Goal: Task Accomplishment & Management: Complete application form

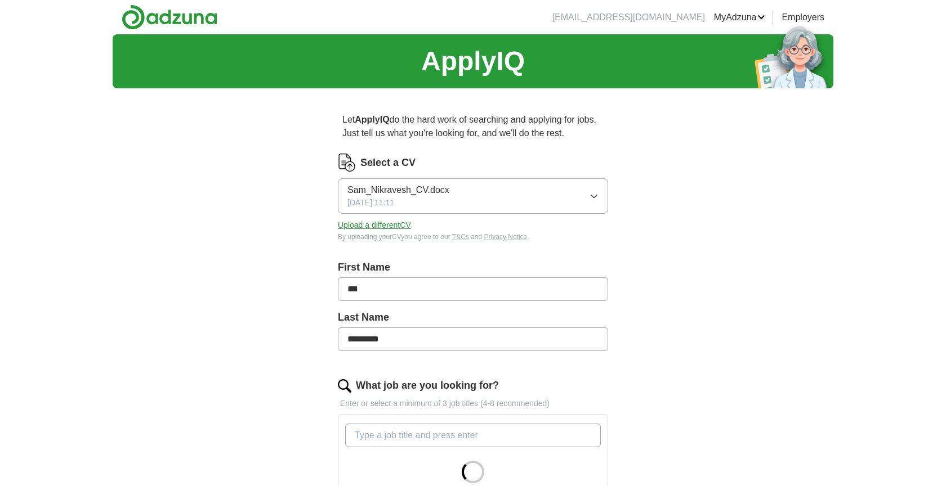
click at [553, 198] on button "Sam_Nikravesh_CV.docx [DATE] 11:11" at bounding box center [473, 195] width 270 height 35
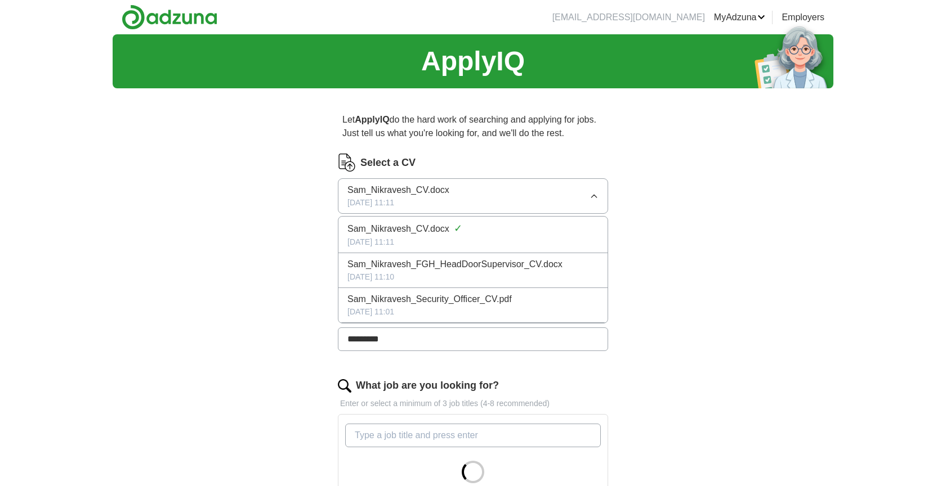
click at [498, 290] on li "Sam_Nikravesh_Security_Officer_CV.pdf [DATE] 11:01" at bounding box center [472, 305] width 269 height 35
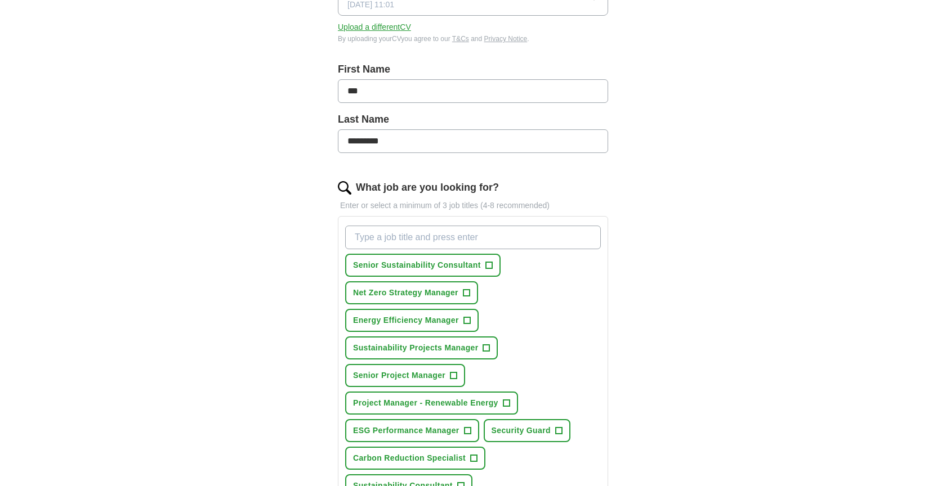
scroll to position [199, 0]
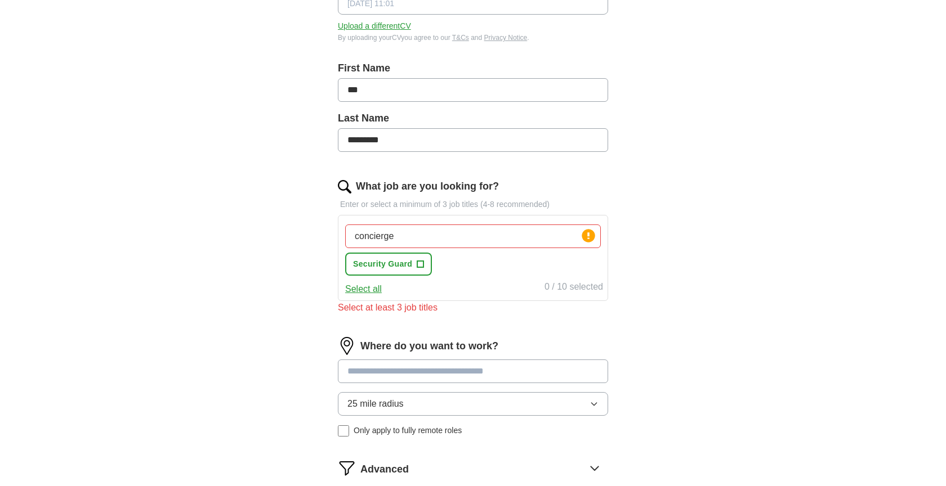
click at [467, 249] on div "concierge Press return to add title Security Guard +" at bounding box center [473, 250] width 260 height 60
click at [455, 236] on input "concierge" at bounding box center [473, 237] width 256 height 24
click at [481, 240] on input "concierge" at bounding box center [473, 237] width 256 height 24
type input "c"
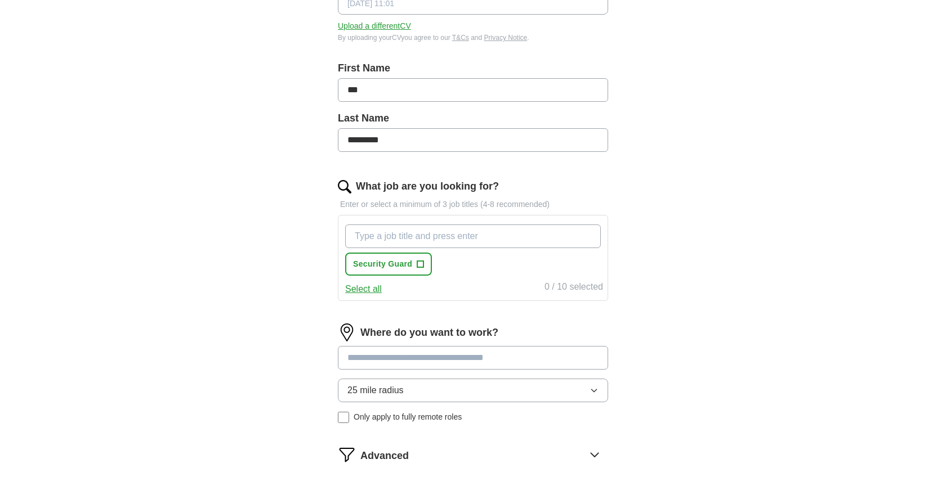
click at [365, 293] on button "Select all" at bounding box center [363, 290] width 37 height 14
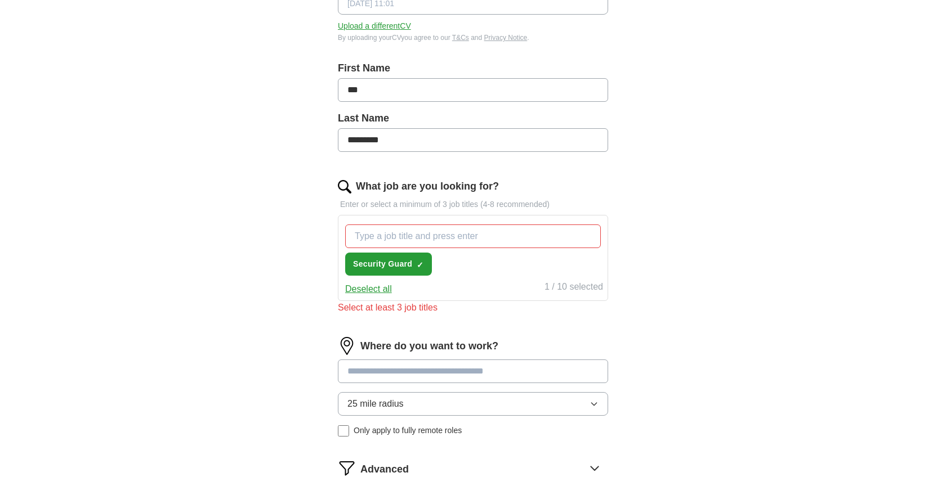
click at [626, 258] on div "Let ApplyIQ do the hard work of searching and applying for jobs. Just tell us w…" at bounding box center [473, 228] width 360 height 660
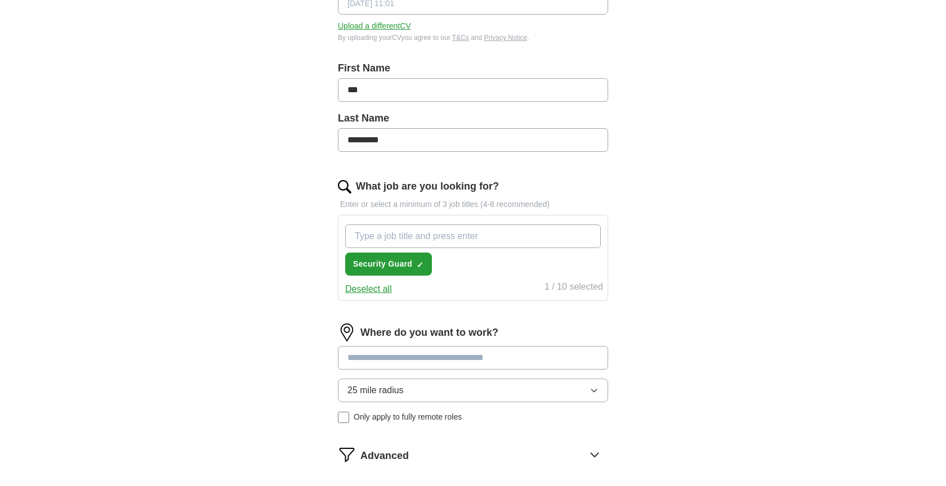
click at [531, 242] on input "What job are you looking for?" at bounding box center [473, 237] width 256 height 24
click at [499, 263] on div "Security Guard ✓ ×" at bounding box center [473, 250] width 260 height 60
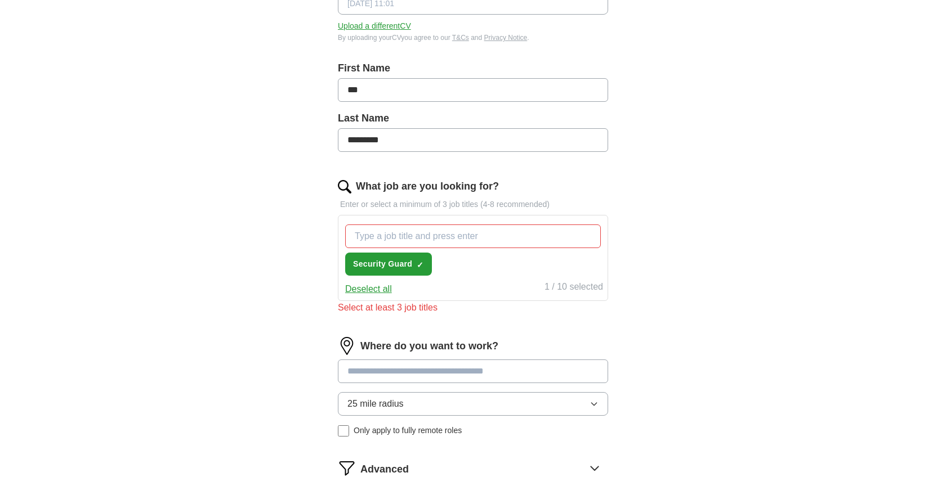
click at [386, 262] on span "Security Guard" at bounding box center [382, 264] width 59 height 12
click at [419, 271] on button "Security Guard +" at bounding box center [388, 264] width 87 height 23
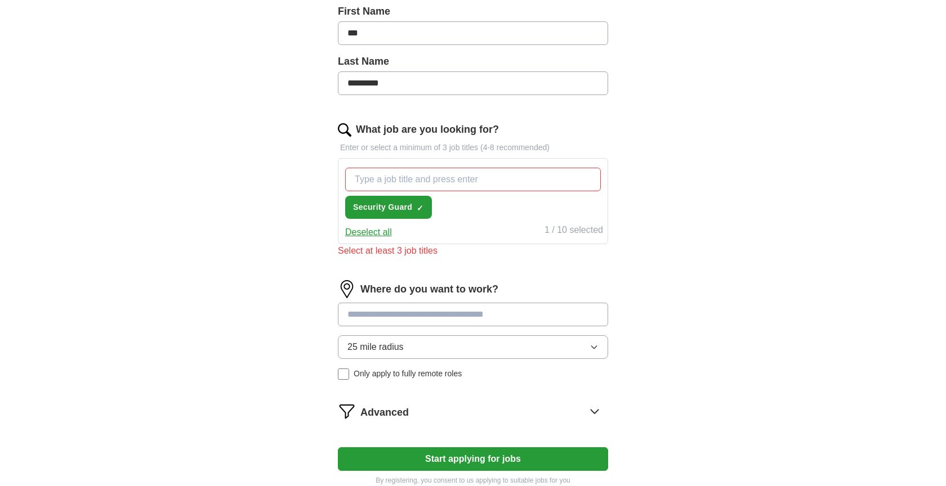
scroll to position [278, 0]
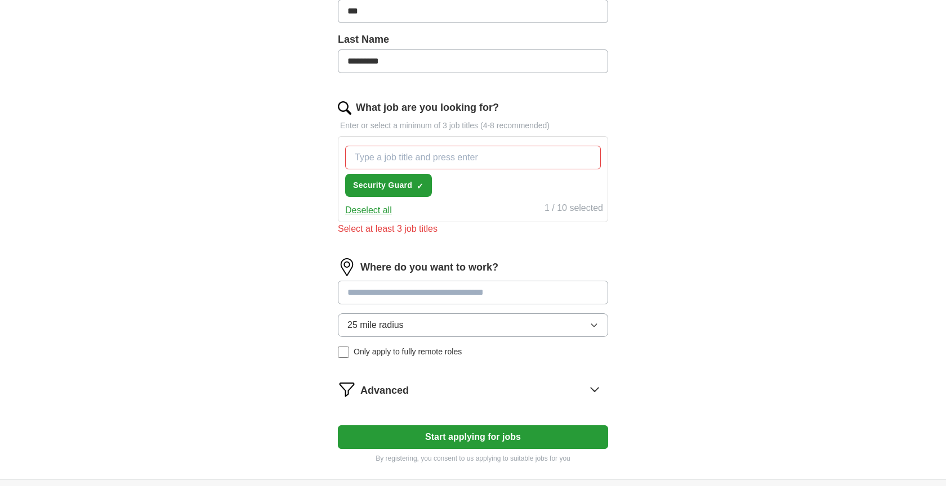
click at [438, 164] on input "What job are you looking for?" at bounding box center [473, 158] width 256 height 24
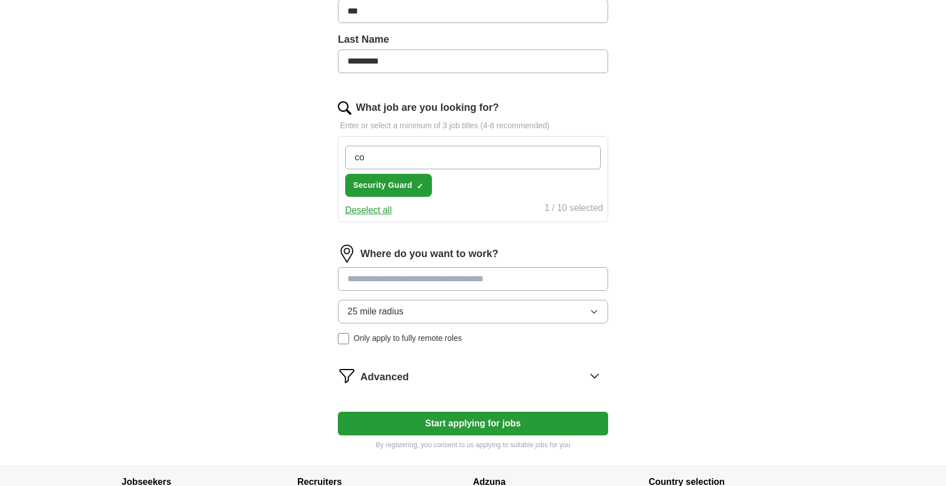
type input "c"
type input "doorman"
click at [464, 157] on input "What job are you looking for?" at bounding box center [473, 158] width 256 height 24
type input "Cocierge"
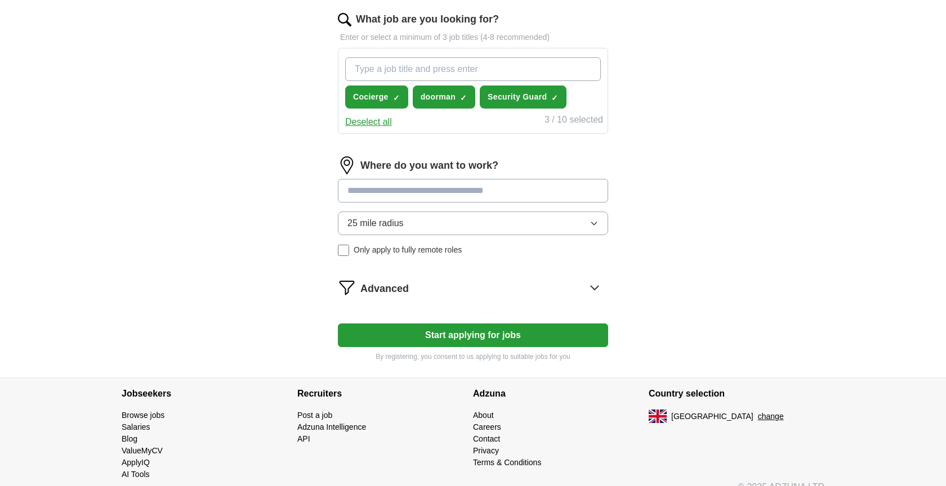
scroll to position [369, 0]
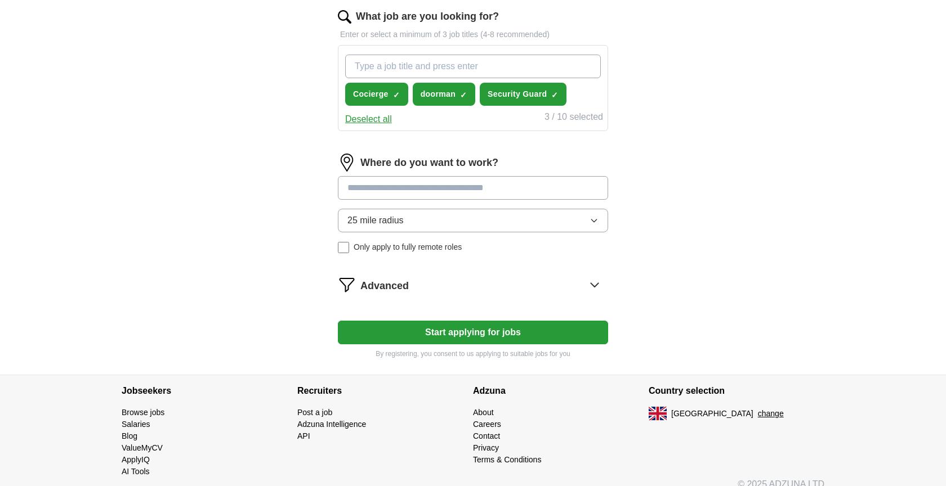
click at [458, 187] on input at bounding box center [473, 188] width 270 height 24
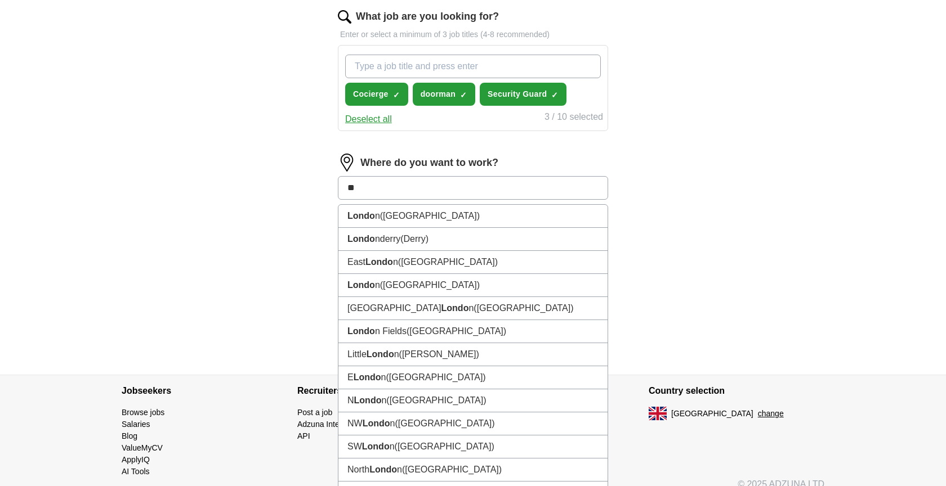
type input "*"
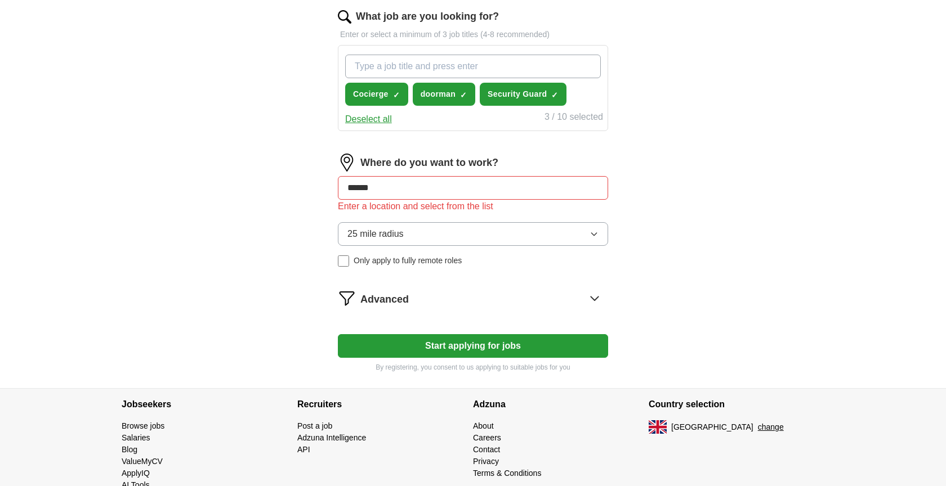
click at [438, 221] on div "Where do you want to work? ****** Enter a location and select from the list 25 …" at bounding box center [473, 215] width 270 height 122
click at [446, 194] on input "******" at bounding box center [473, 188] width 270 height 24
type input "*"
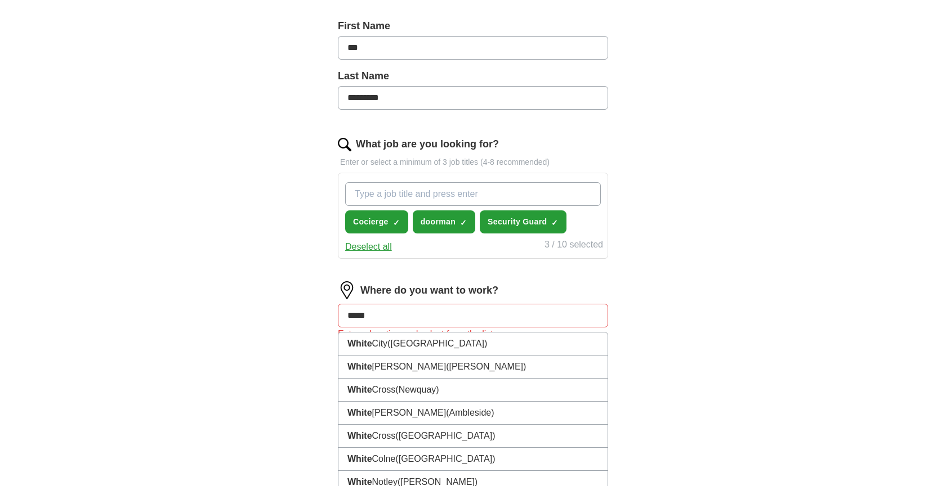
scroll to position [242, 0]
type input "*******"
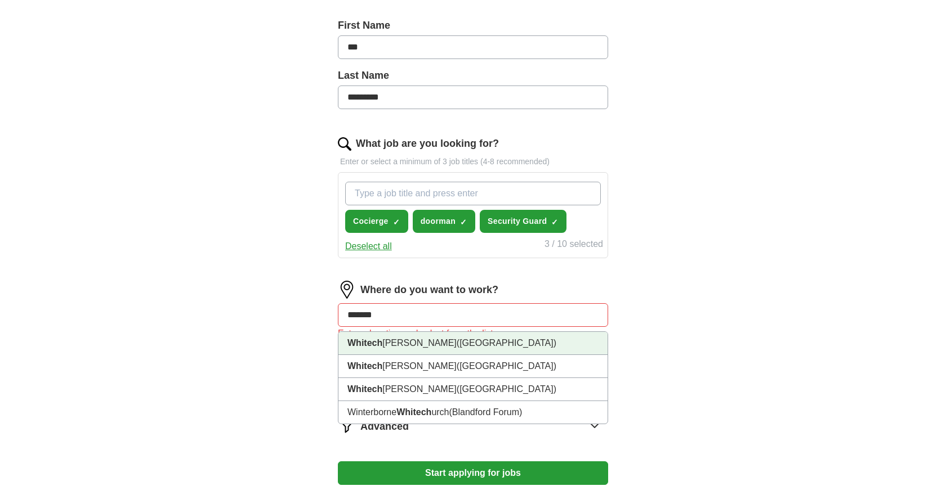
click at [388, 346] on li "Whitech [PERSON_NAME] ([GEOGRAPHIC_DATA])" at bounding box center [472, 343] width 269 height 23
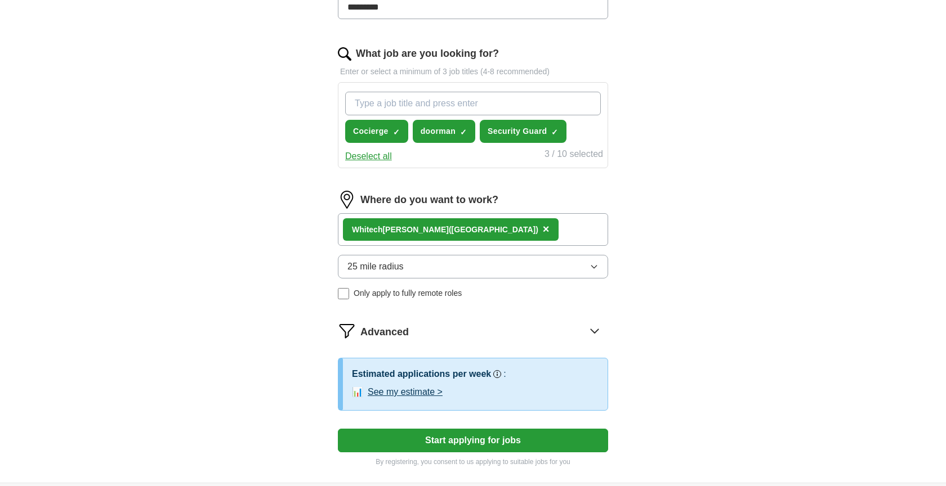
scroll to position [351, 0]
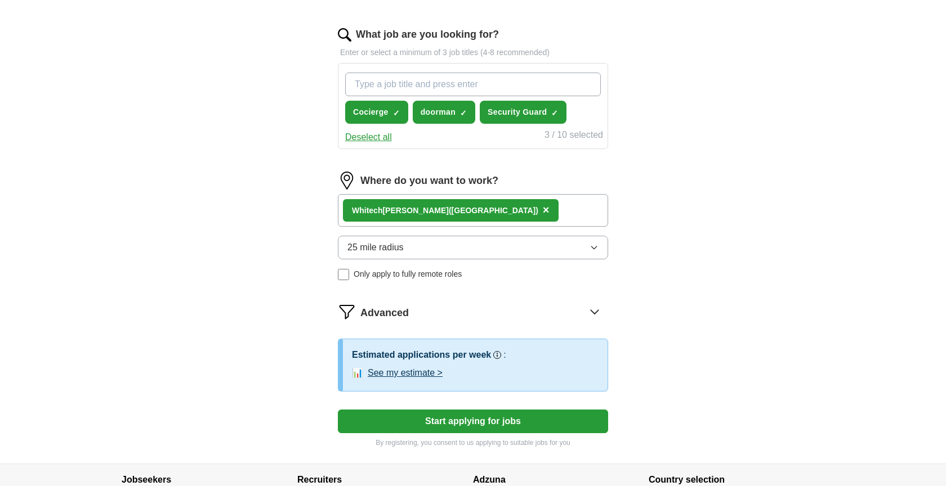
click at [525, 219] on div "Whitech [PERSON_NAME] ([GEOGRAPHIC_DATA]) ×" at bounding box center [473, 210] width 270 height 33
click at [492, 210] on div "Whitech [PERSON_NAME] ([GEOGRAPHIC_DATA]) ×" at bounding box center [473, 210] width 270 height 33
click at [471, 202] on div "Whitech [PERSON_NAME] ([GEOGRAPHIC_DATA]) ×" at bounding box center [451, 210] width 216 height 23
click at [490, 210] on div "Whitech [PERSON_NAME] ([GEOGRAPHIC_DATA]) ×" at bounding box center [473, 210] width 270 height 33
click at [472, 246] on button "25 mile radius" at bounding box center [473, 248] width 270 height 24
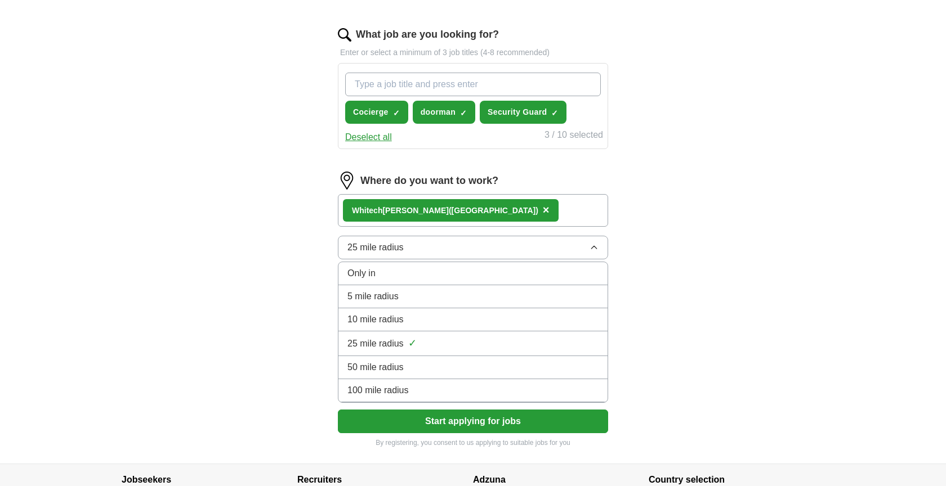
click at [448, 320] on div "10 mile radius" at bounding box center [472, 320] width 251 height 14
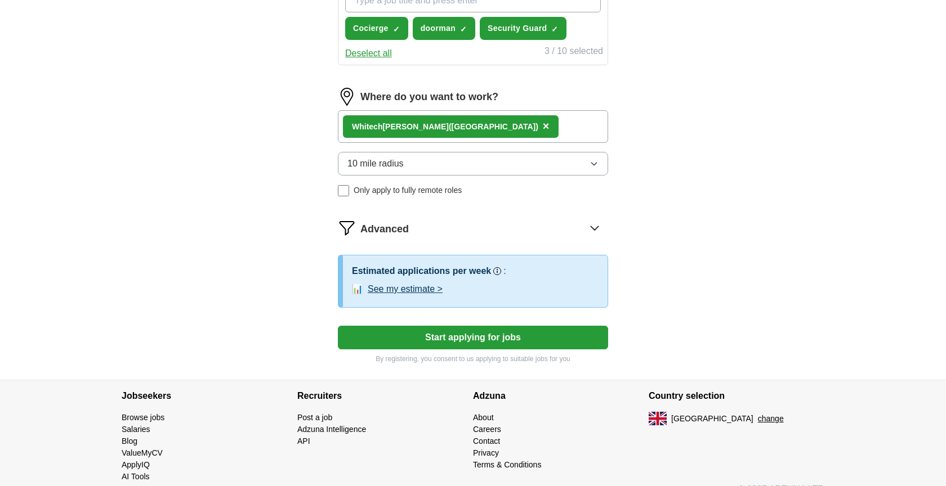
scroll to position [437, 0]
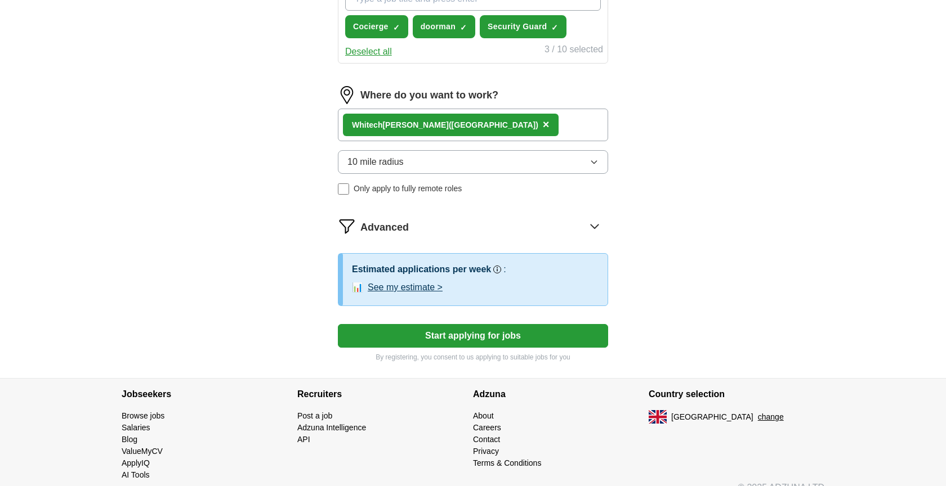
click at [450, 334] on button "Start applying for jobs" at bounding box center [473, 336] width 270 height 24
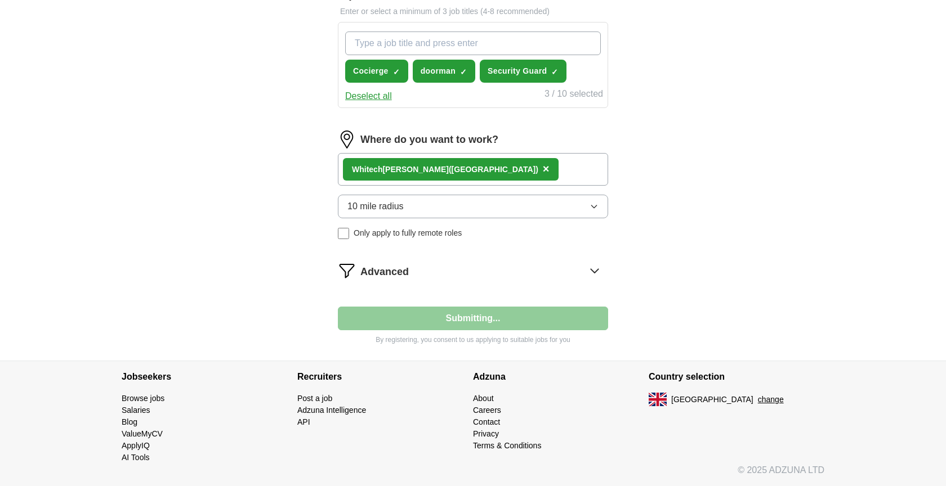
scroll to position [392, 0]
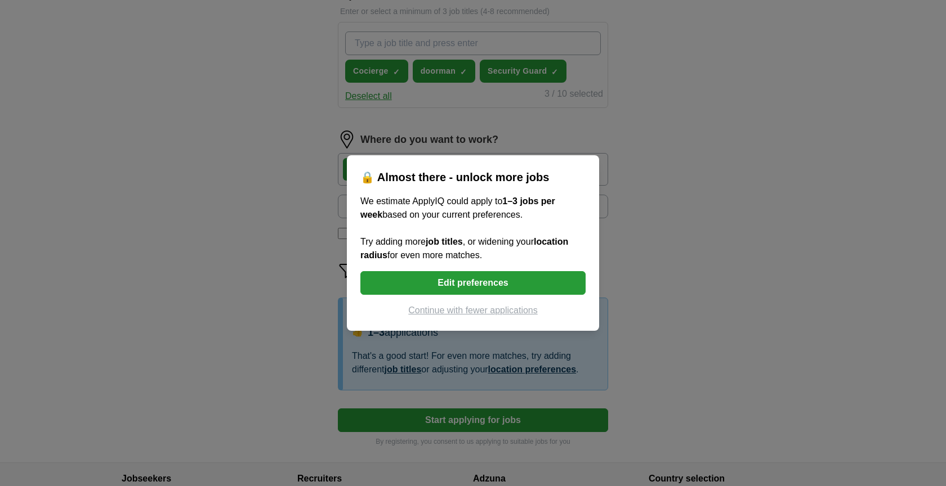
click at [473, 314] on button "Continue with fewer applications" at bounding box center [472, 311] width 225 height 14
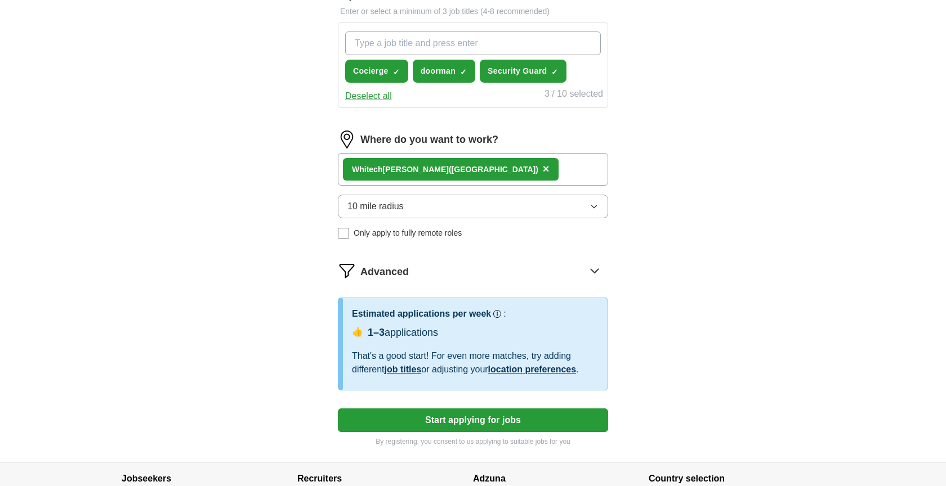
select select "**"
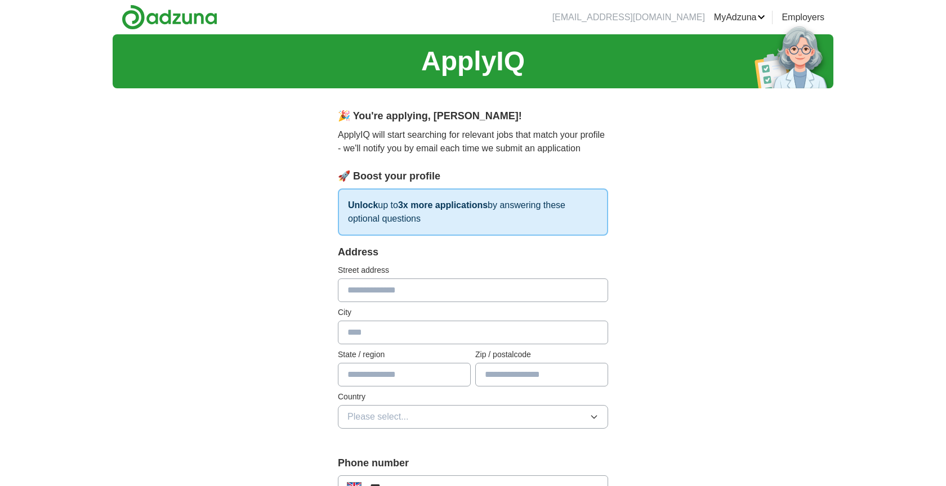
scroll to position [0, 0]
type input "**********"
type input "******"
type input "*"
type input "******"
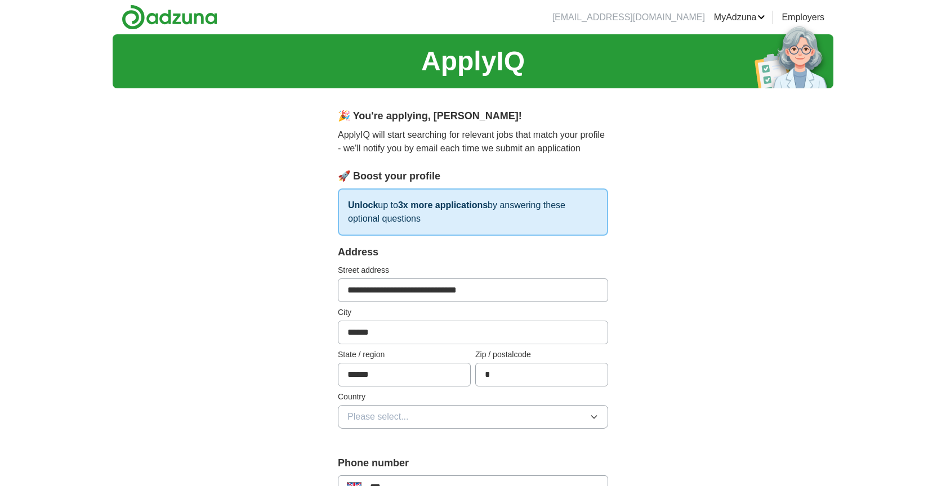
type input "**"
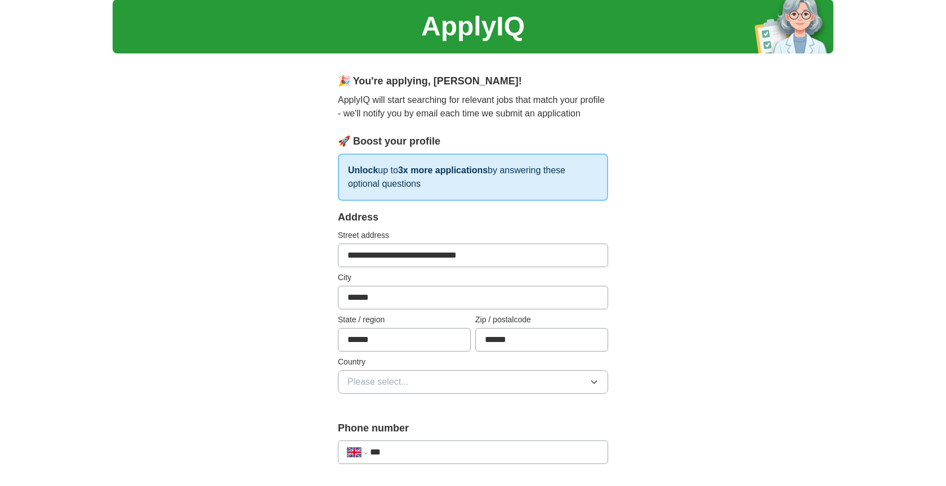
scroll to position [48, 0]
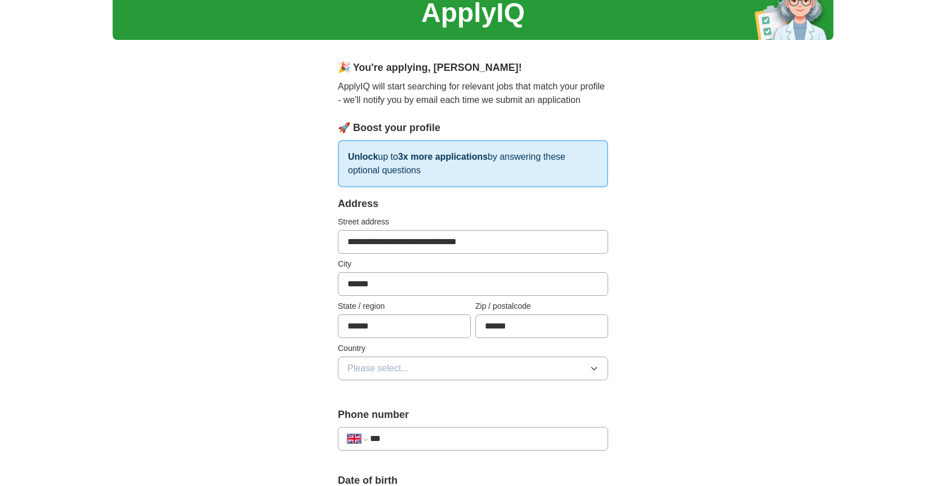
type input "******"
click at [491, 373] on button "Please select..." at bounding box center [473, 369] width 270 height 24
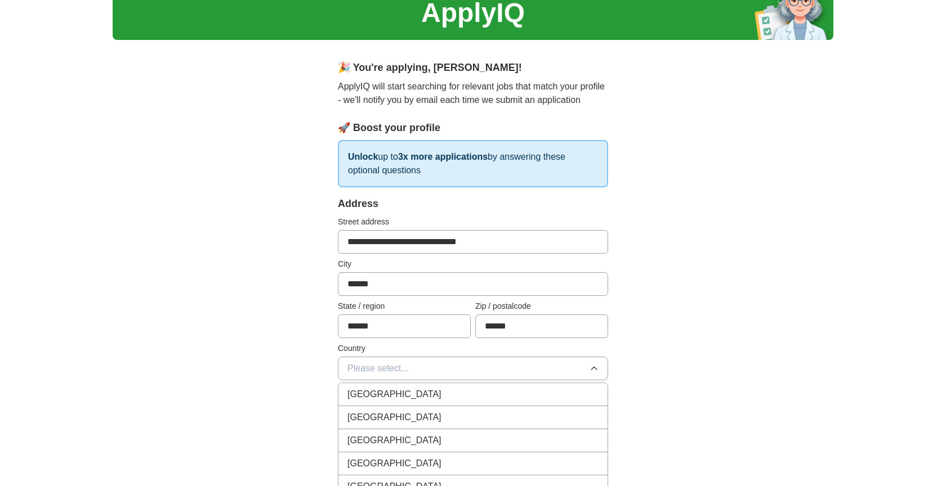
click at [475, 402] on li "[GEOGRAPHIC_DATA]" at bounding box center [472, 394] width 269 height 23
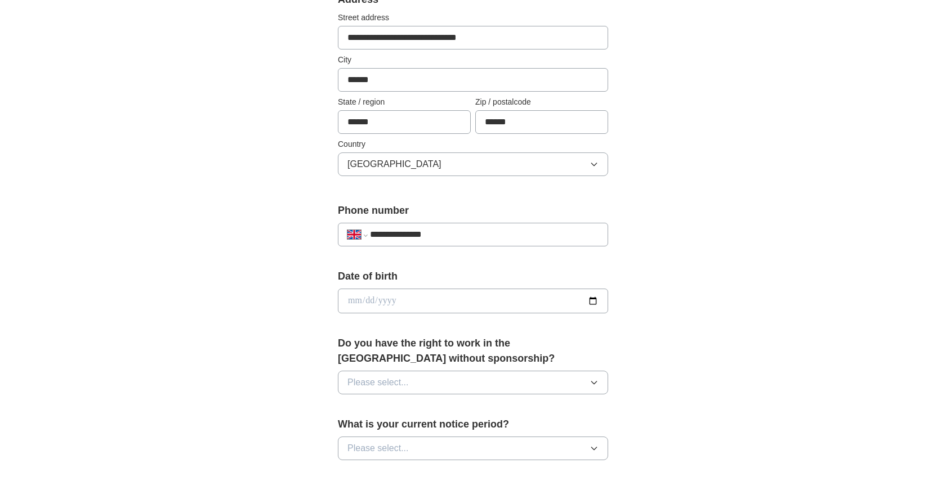
scroll to position [259, 0]
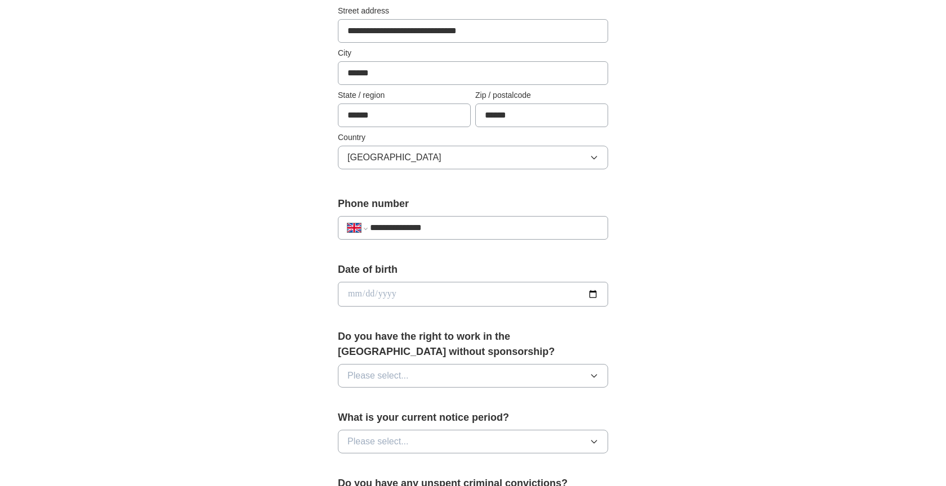
type input "**********"
click at [440, 289] on input "date" at bounding box center [473, 294] width 270 height 25
type input "**********"
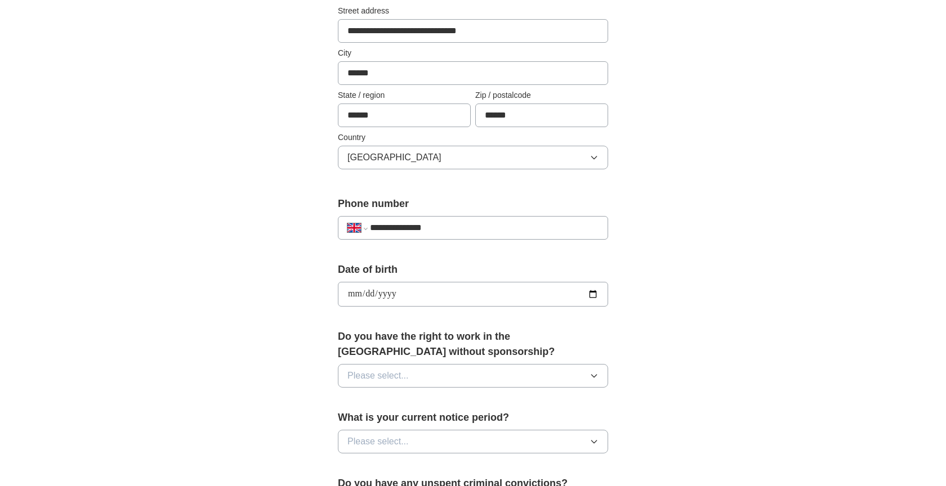
click at [470, 356] on label "Do you have the right to work in the [GEOGRAPHIC_DATA] without sponsorship?" at bounding box center [473, 344] width 270 height 30
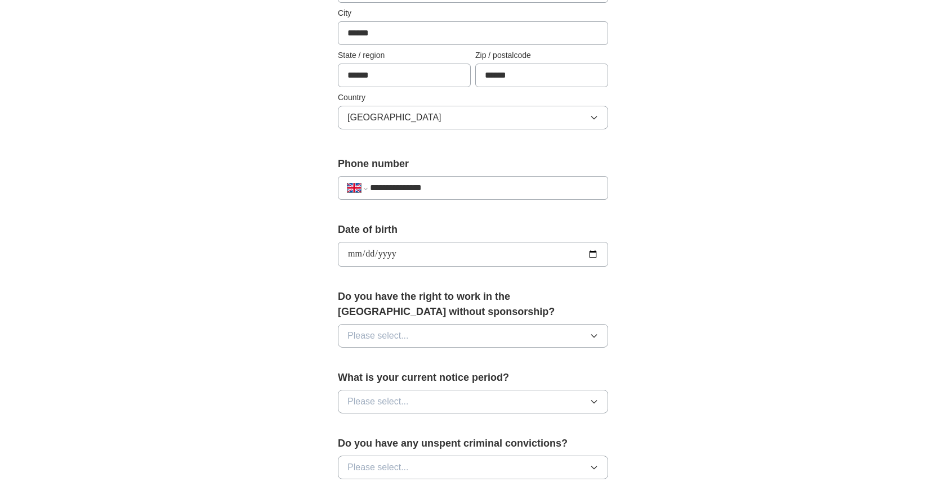
scroll to position [315, 0]
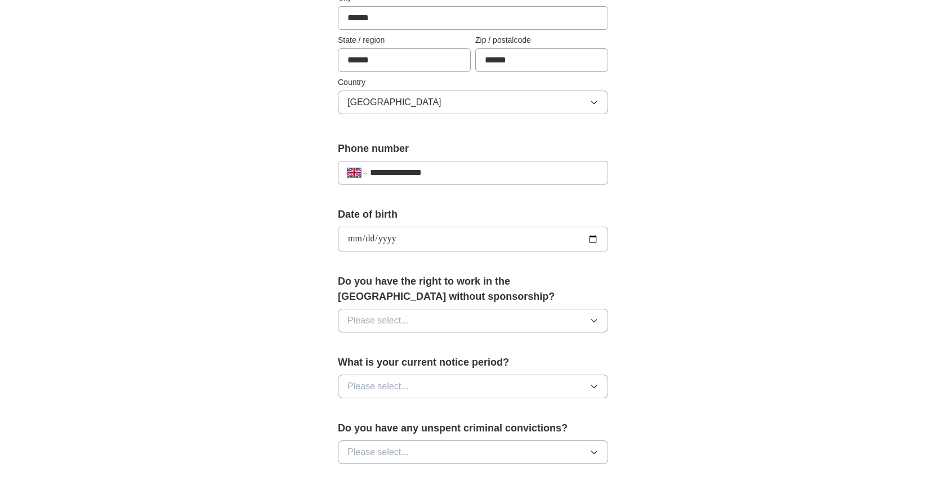
click at [453, 328] on button "Please select..." at bounding box center [473, 321] width 270 height 24
click at [445, 350] on div "Yes" at bounding box center [472, 347] width 251 height 14
click at [447, 386] on button "Please select..." at bounding box center [473, 387] width 270 height 24
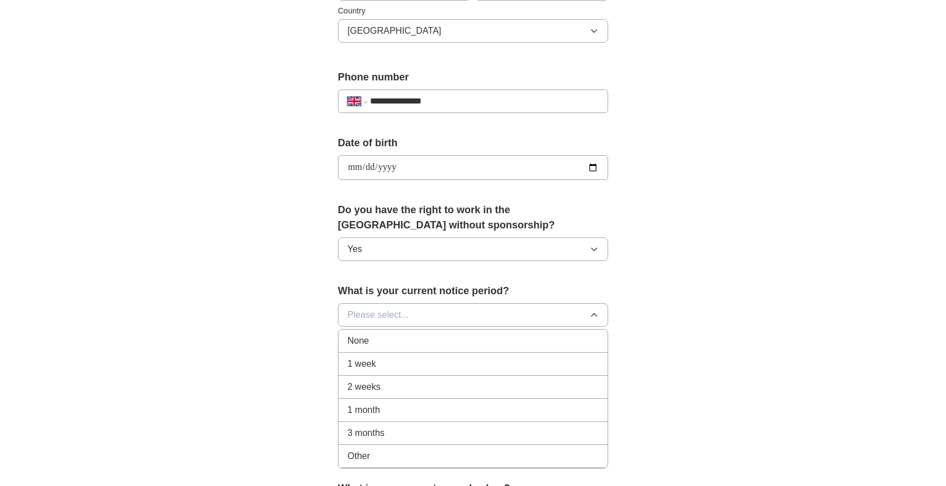
scroll to position [390, 0]
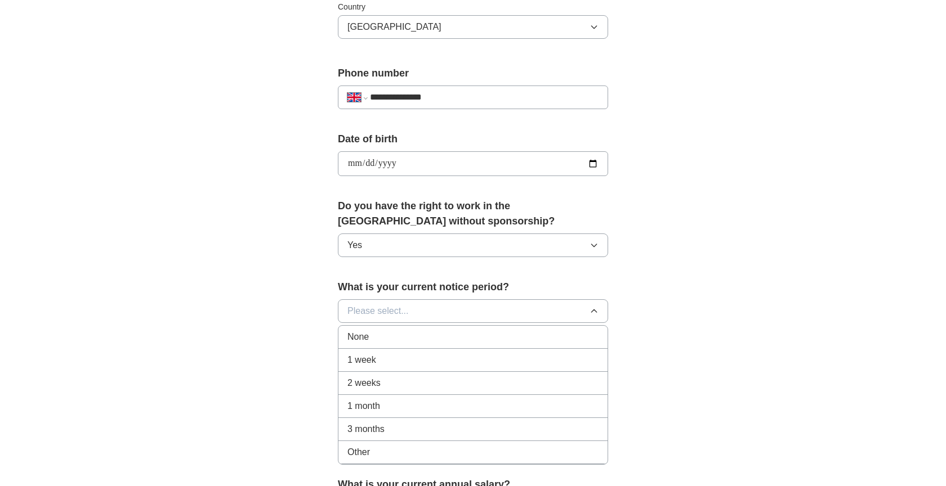
click at [440, 394] on li "2 weeks" at bounding box center [472, 383] width 269 height 23
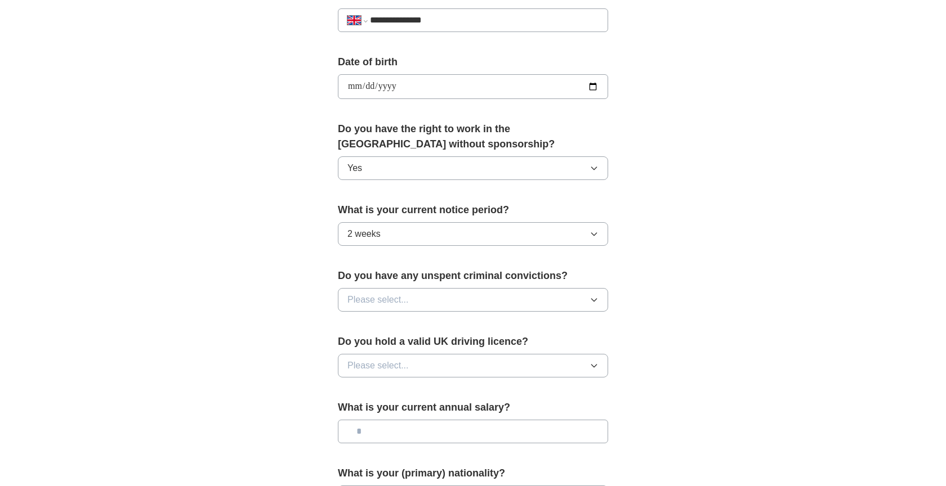
scroll to position [470, 0]
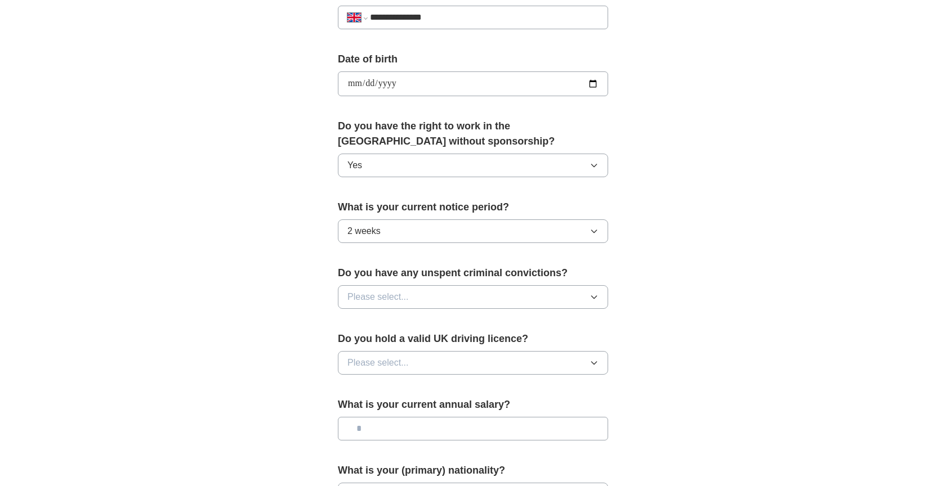
click at [533, 308] on button "Please select..." at bounding box center [473, 297] width 270 height 24
click at [494, 342] on div "No" at bounding box center [472, 346] width 251 height 14
click at [494, 360] on button "Please select..." at bounding box center [473, 363] width 270 height 24
click at [471, 404] on li "No" at bounding box center [472, 412] width 269 height 23
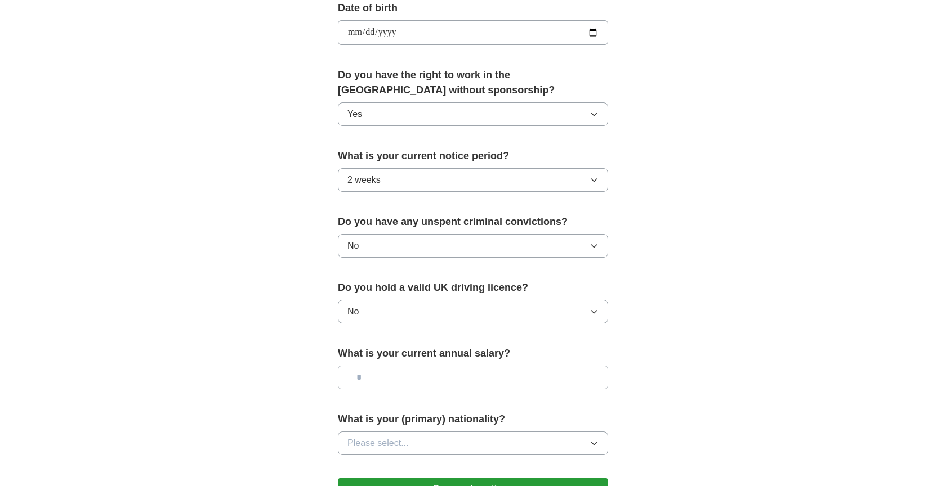
scroll to position [552, 0]
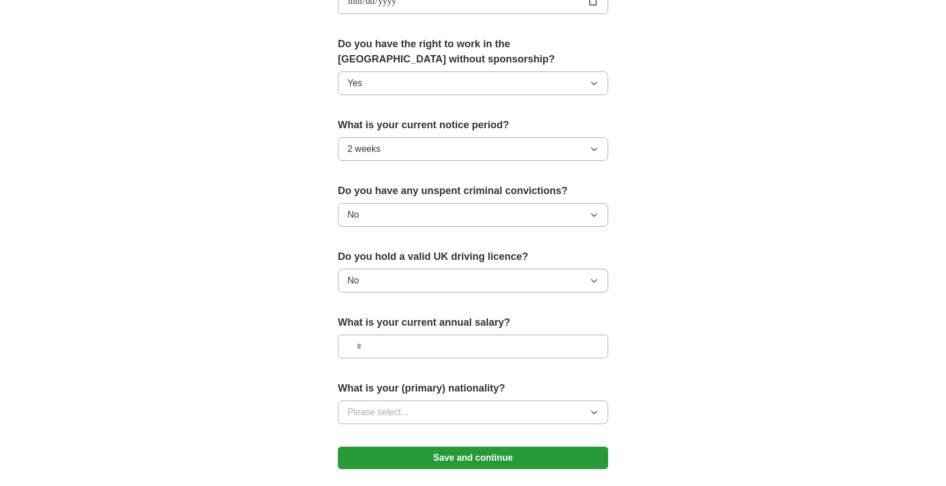
click at [476, 357] on input "text" at bounding box center [473, 347] width 270 height 24
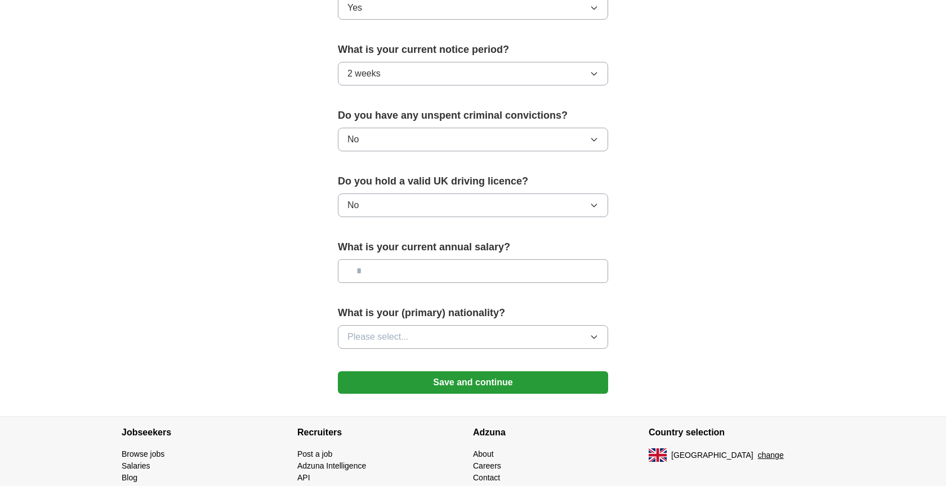
scroll to position [631, 0]
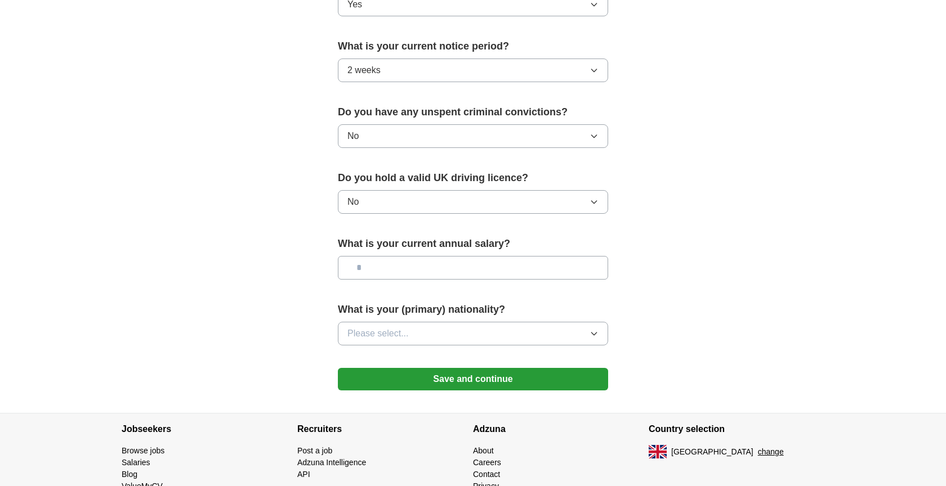
click at [559, 343] on button "Please select..." at bounding box center [473, 334] width 270 height 24
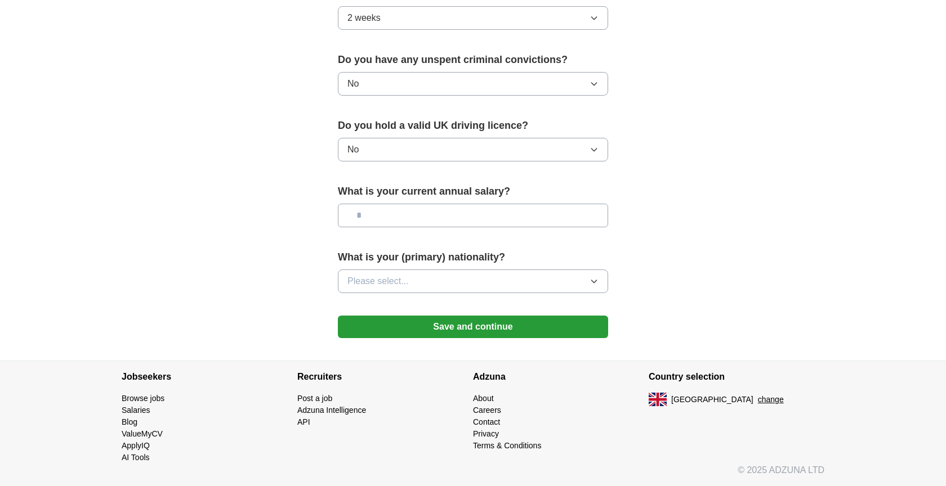
scroll to position [684, 0]
click at [559, 326] on button "Save and continue" at bounding box center [473, 327] width 270 height 23
